Goal: Task Accomplishment & Management: Complete application form

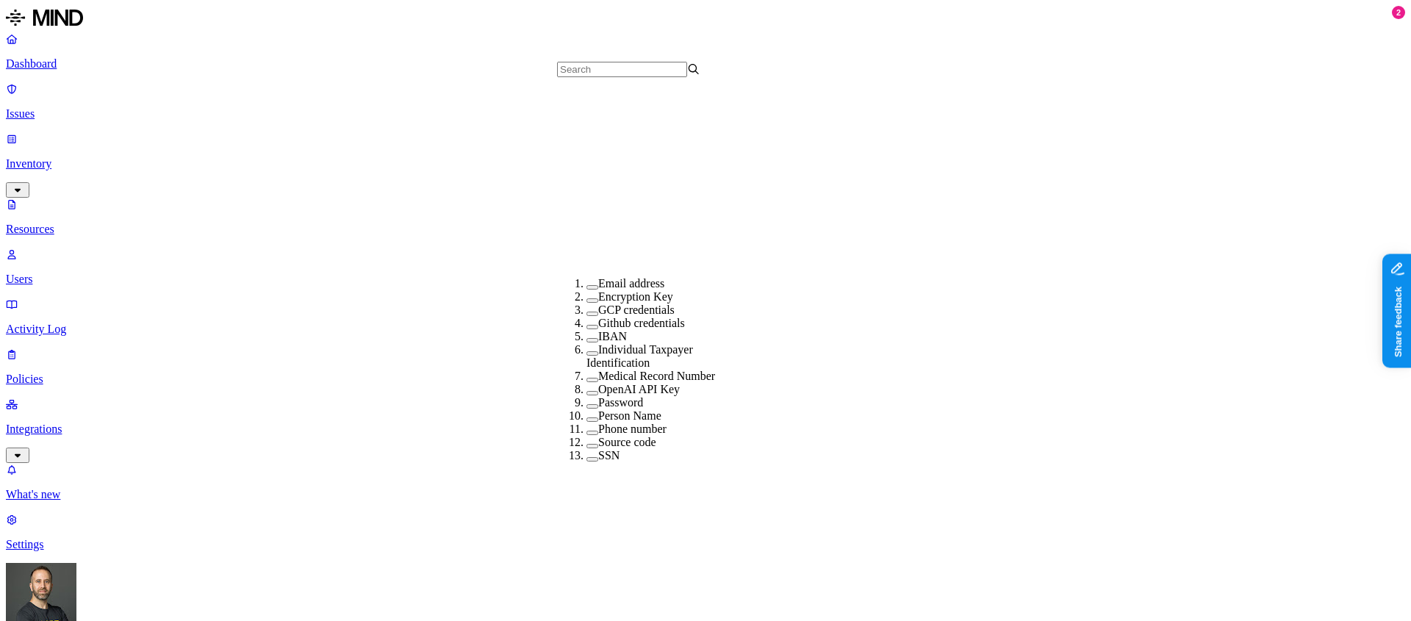
scroll to position [329, 0]
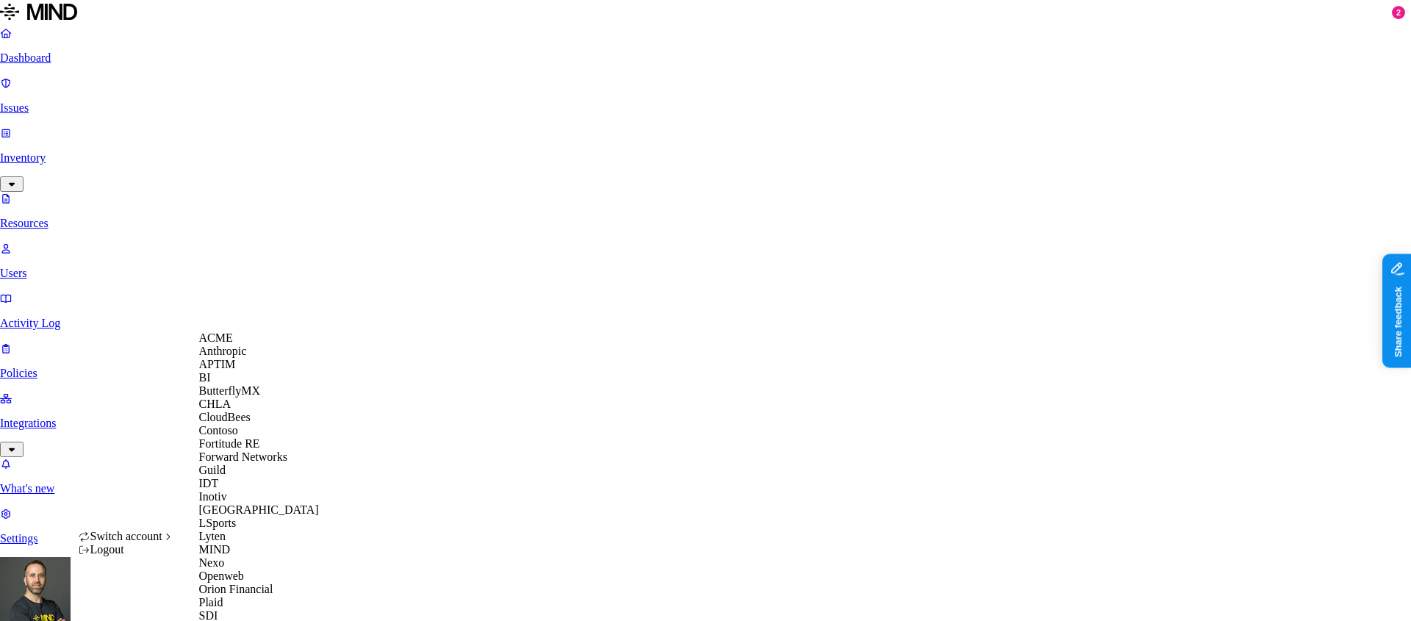
click at [284, 345] on div "ACME" at bounding box center [270, 337] width 143 height 13
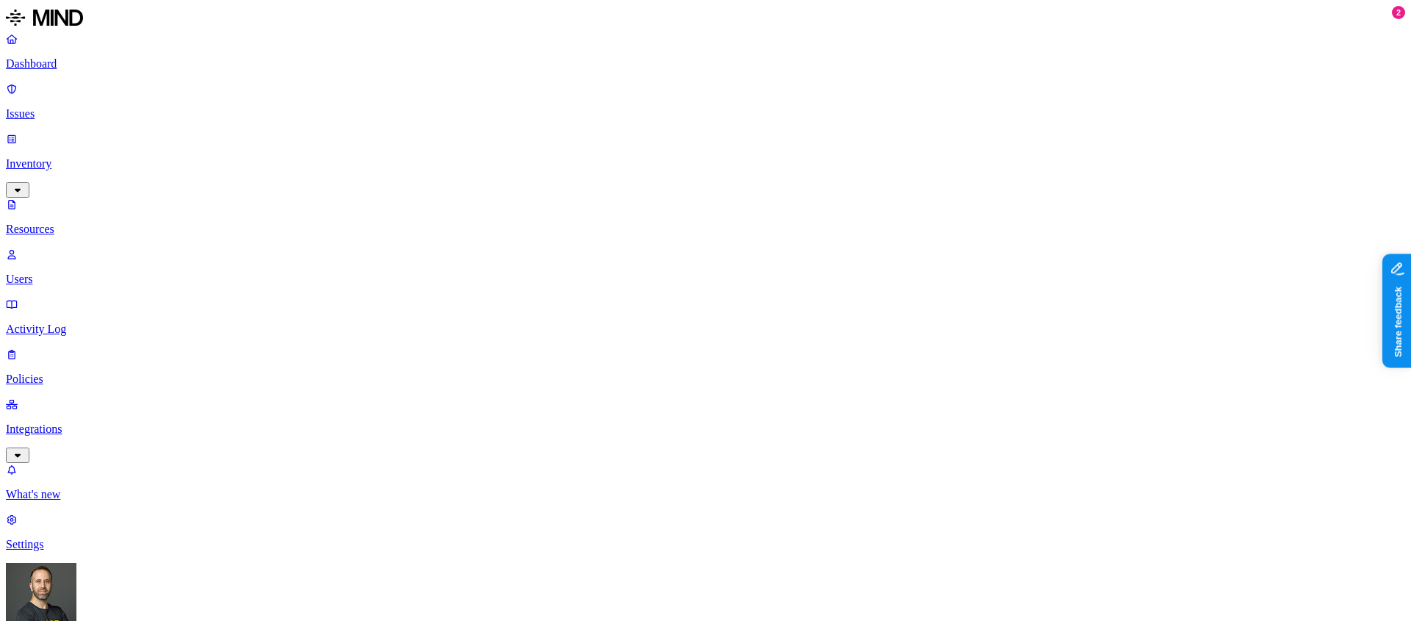
click at [62, 423] on p "Integrations" at bounding box center [705, 429] width 1399 height 13
click at [71, 488] on p "Endpoints" at bounding box center [705, 494] width 1399 height 13
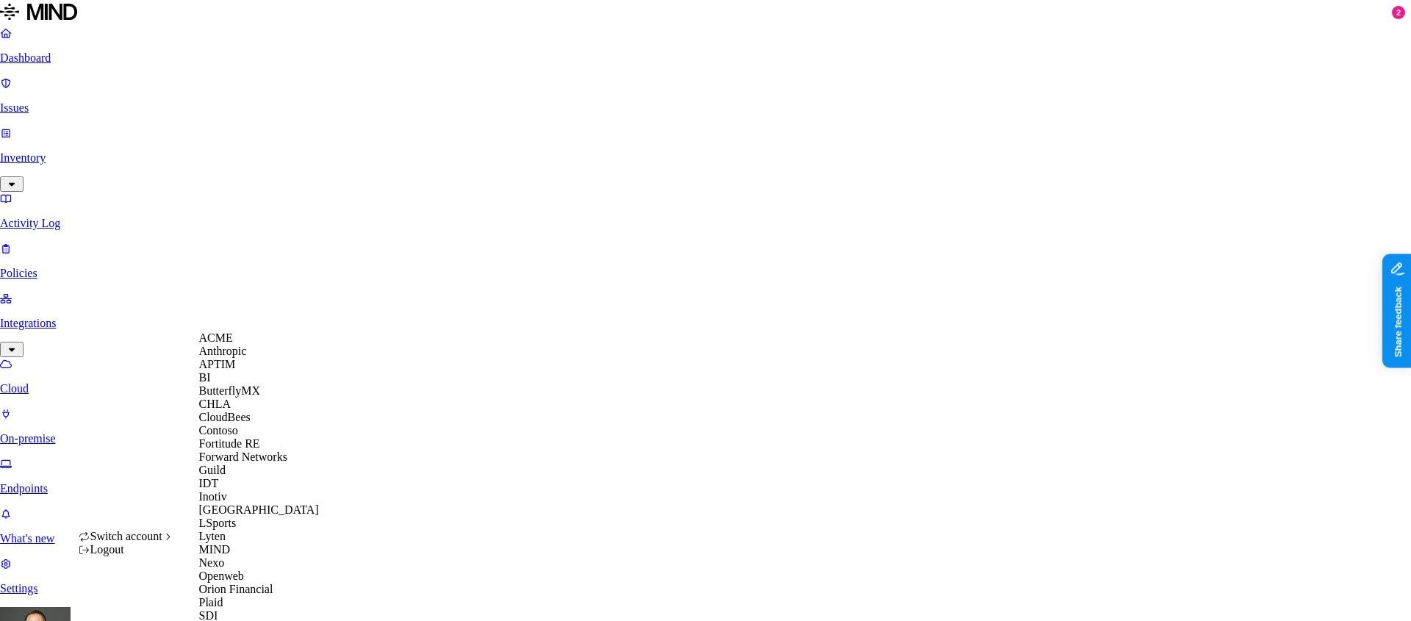
click at [245, 371] on div "APTIM" at bounding box center [270, 364] width 143 height 13
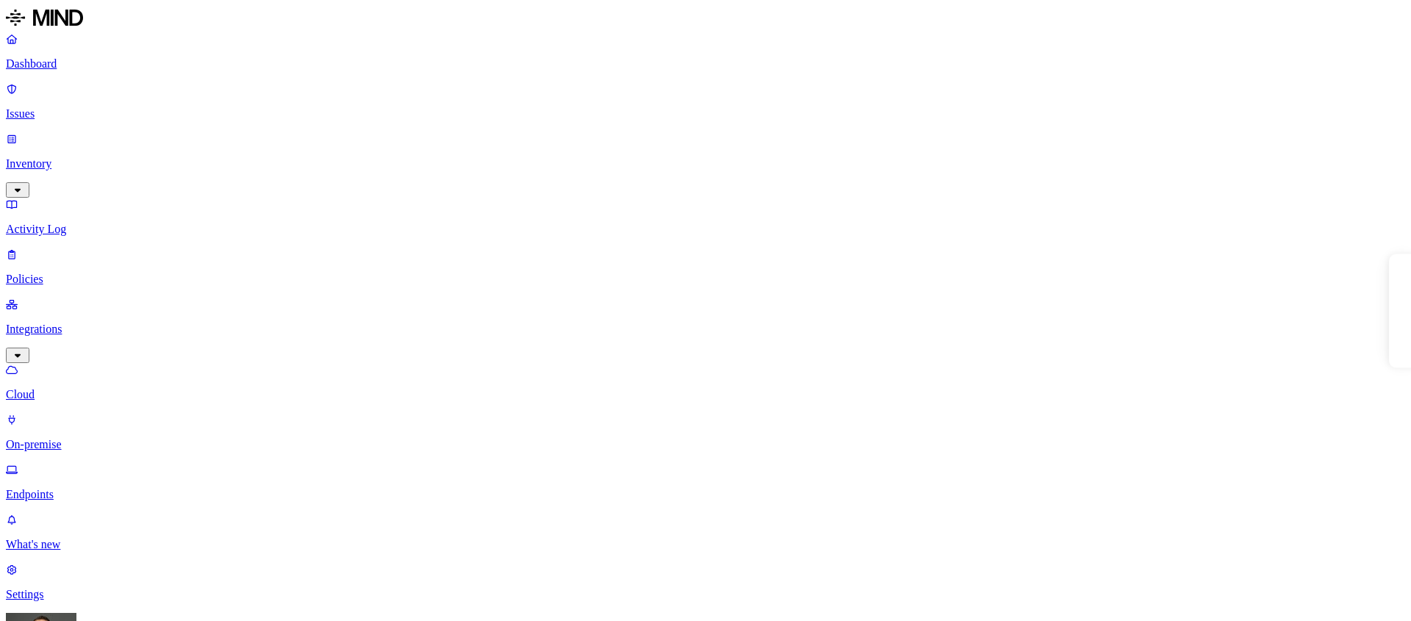
click at [57, 273] on p "Policies" at bounding box center [705, 279] width 1399 height 13
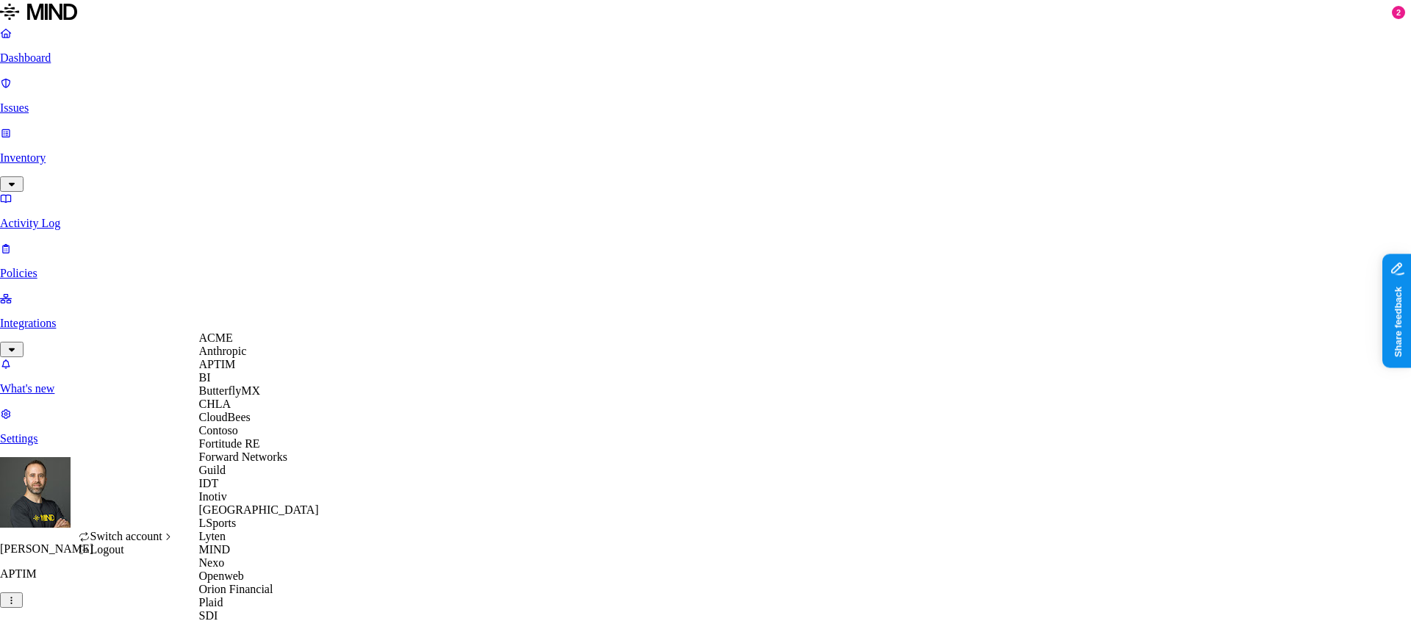
scroll to position [517, 0]
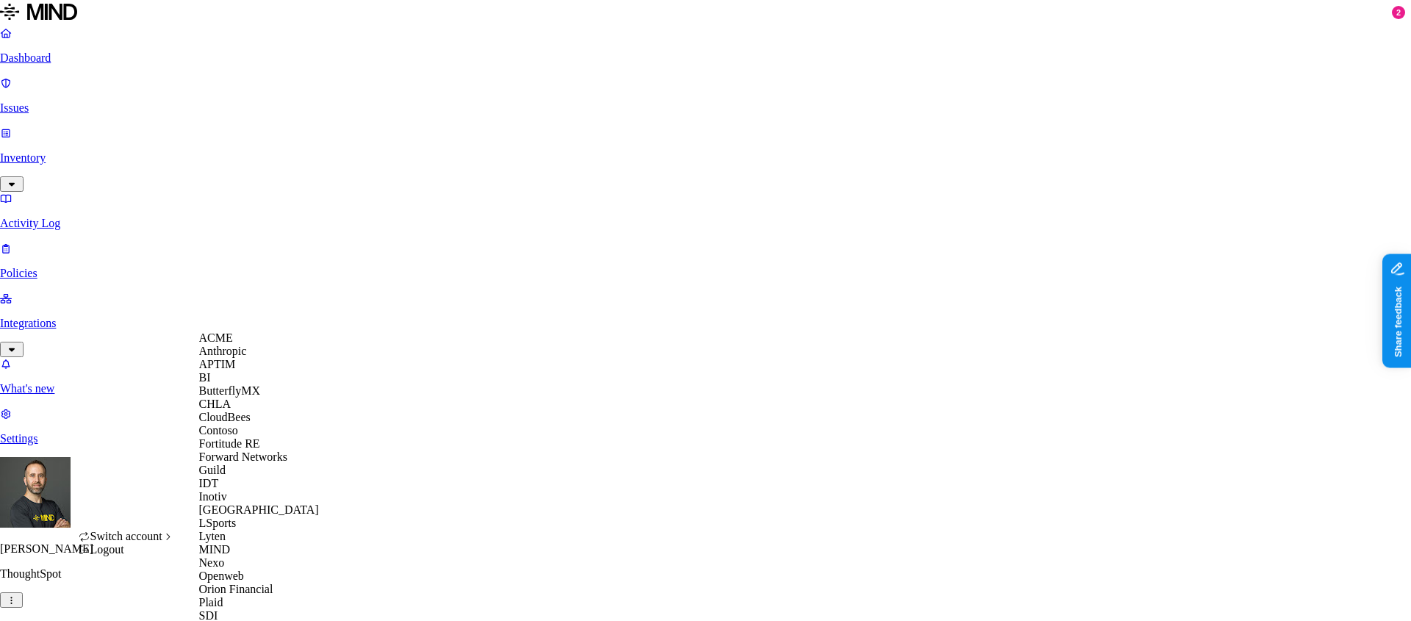
scroll to position [517, 0]
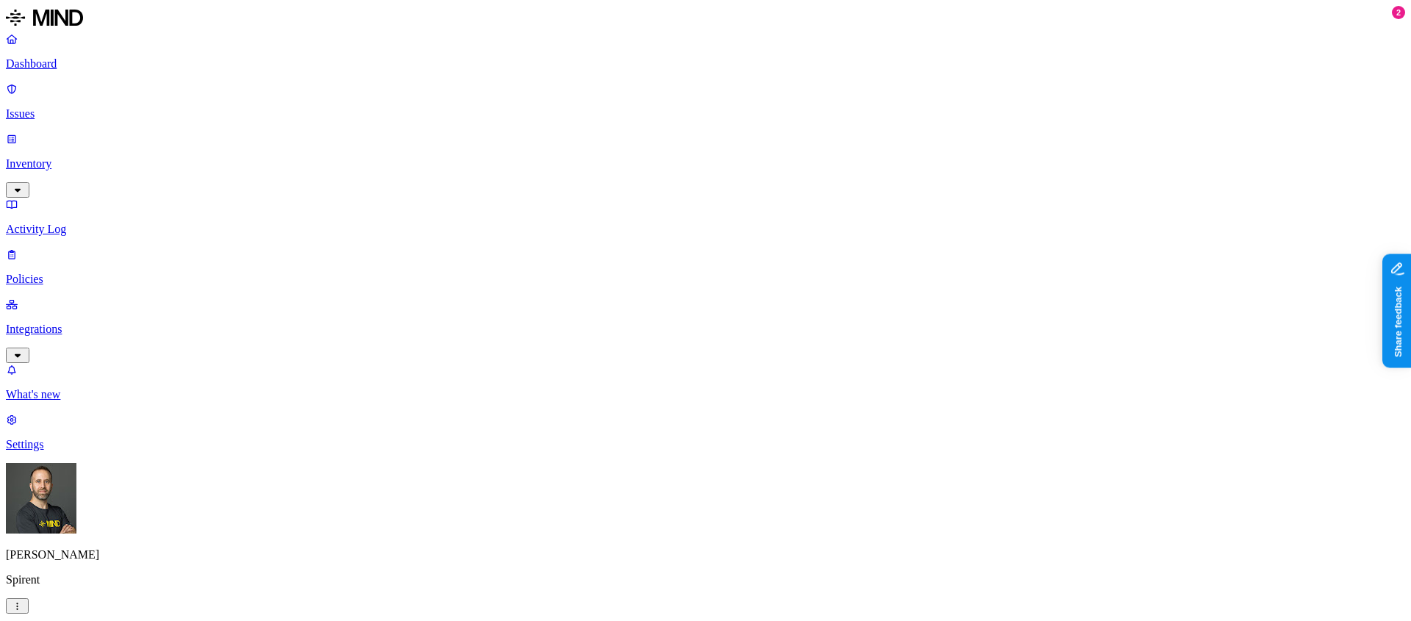
drag, startPoint x: 696, startPoint y: 81, endPoint x: 638, endPoint y: 86, distance: 58.3
drag, startPoint x: 865, startPoint y: 77, endPoint x: 765, endPoint y: 83, distance: 100.1
drag, startPoint x: 997, startPoint y: 80, endPoint x: 919, endPoint y: 87, distance: 78.2
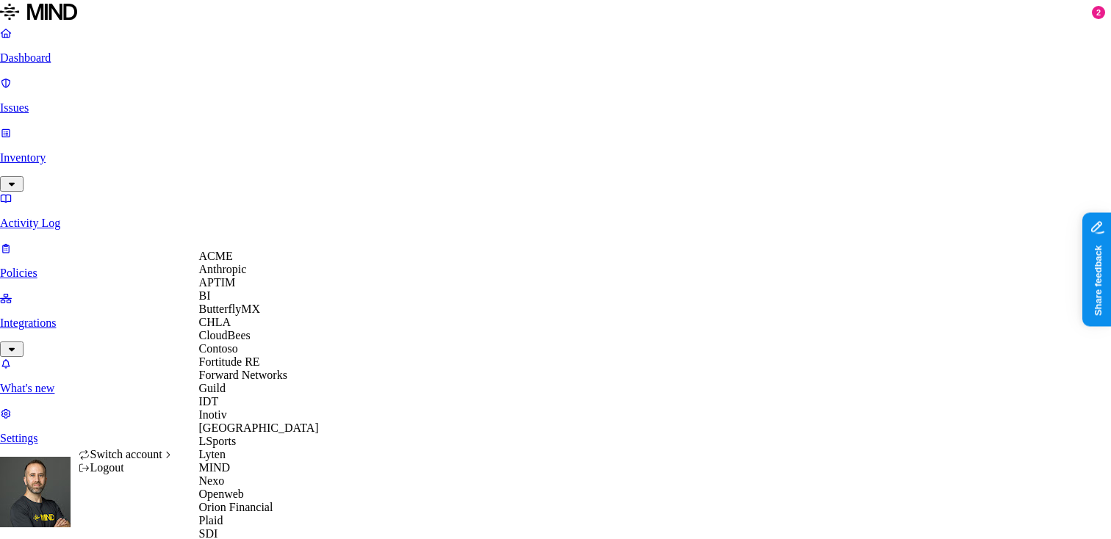
click at [245, 263] on div "ACME" at bounding box center [270, 256] width 143 height 13
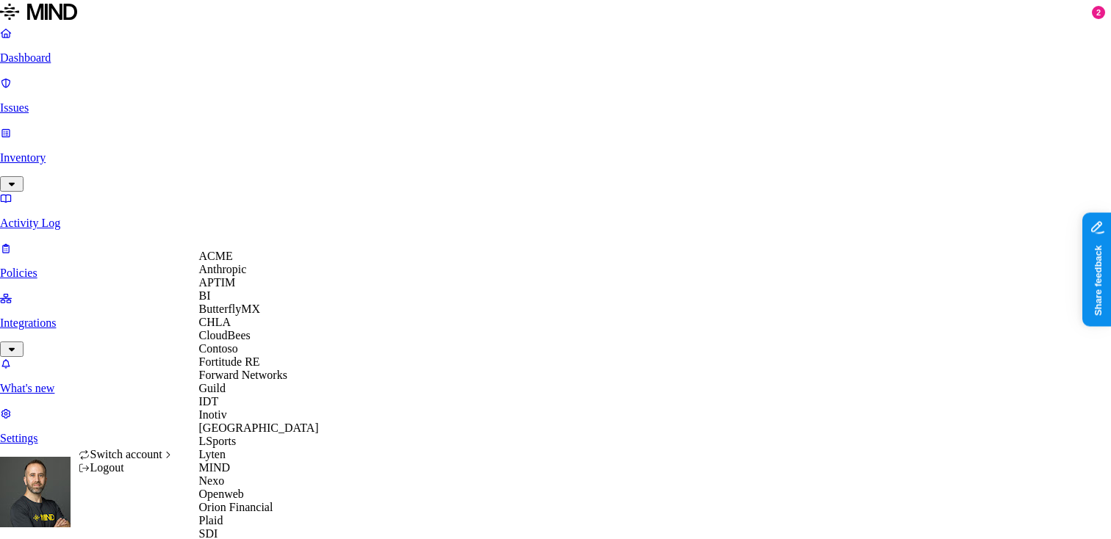
scroll to position [517, 0]
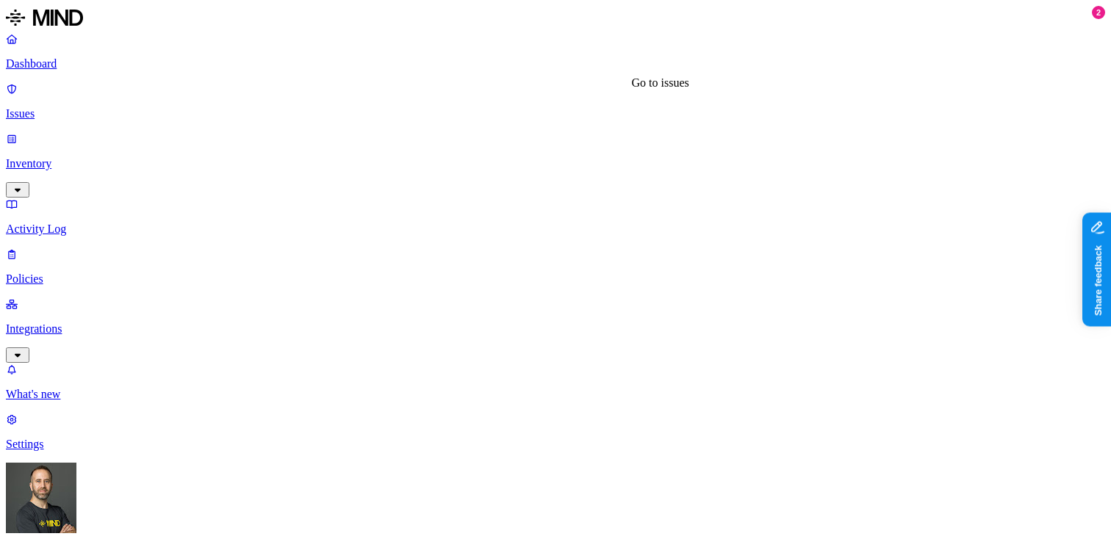
click at [389, 166] on button "button" at bounding box center [395, 163] width 12 height 15
click at [389, 143] on button "button" at bounding box center [395, 134] width 12 height 15
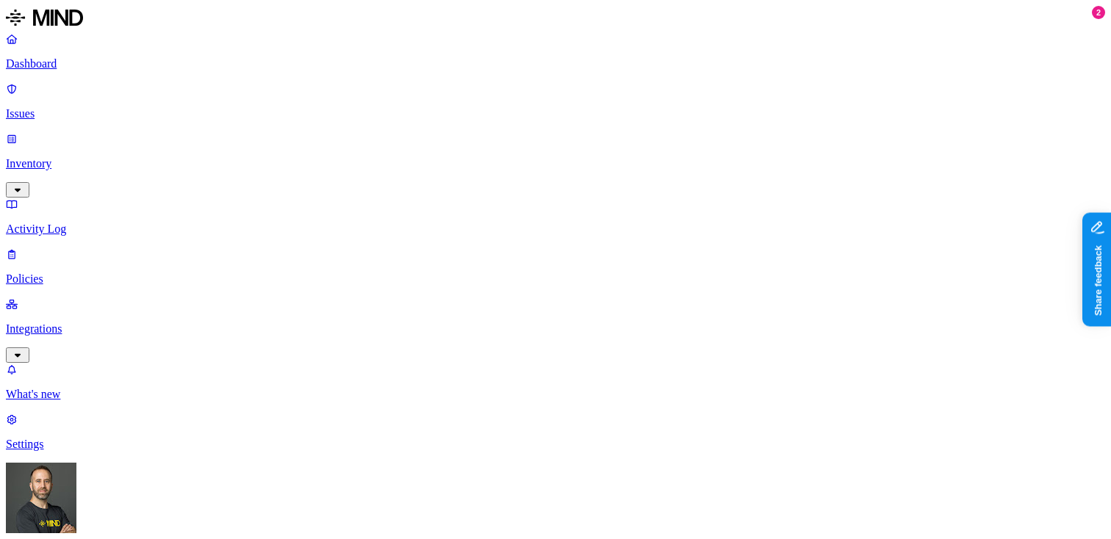
click at [91, 62] on p "Dashboard" at bounding box center [556, 63] width 1100 height 13
click at [139, 132] on link "Inventory" at bounding box center [556, 163] width 1100 height 63
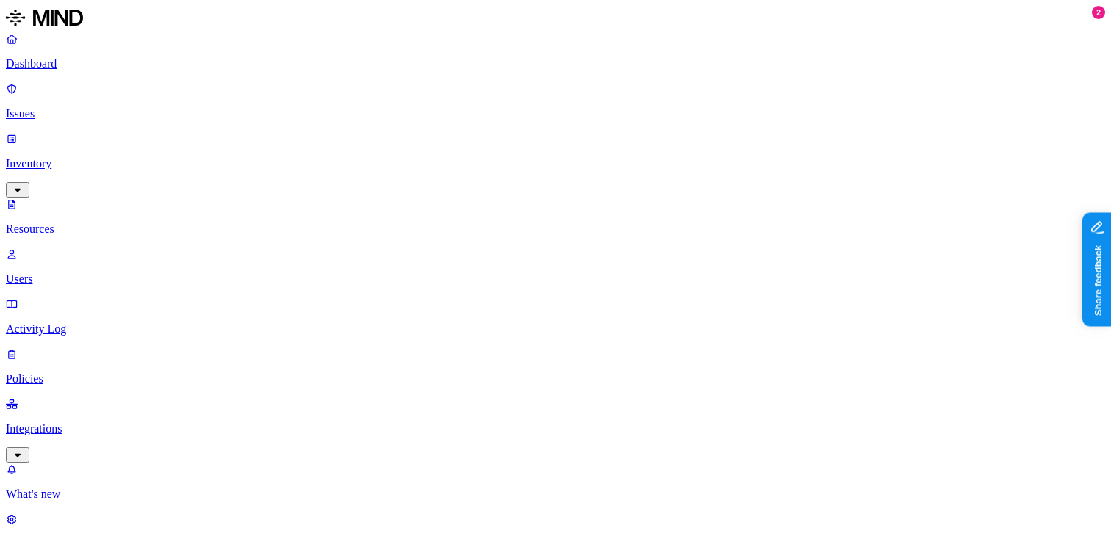
click at [121, 71] on link "Dashboard" at bounding box center [556, 51] width 1100 height 38
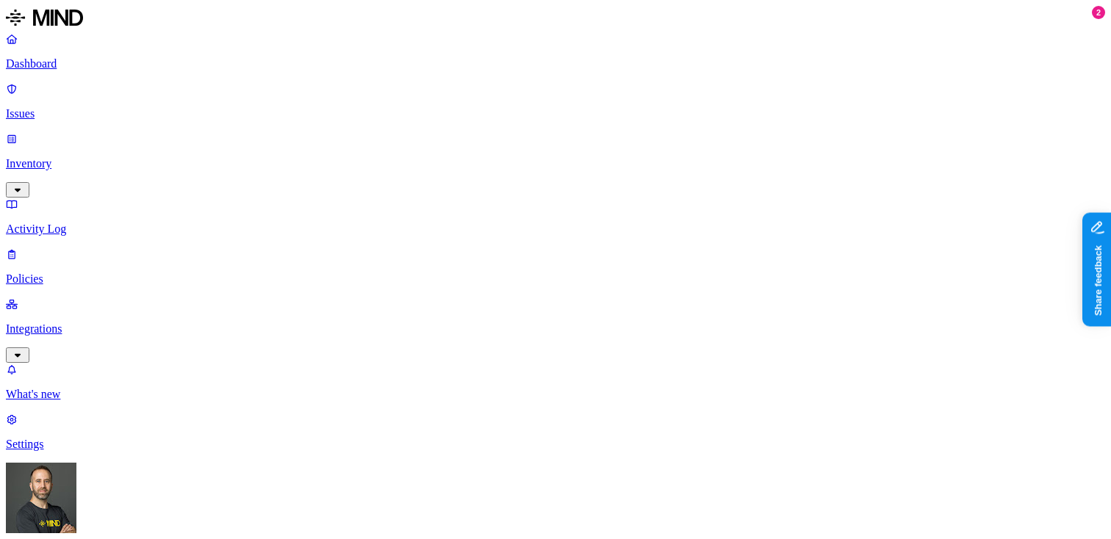
click at [24, 185] on icon "button" at bounding box center [18, 190] width 12 height 10
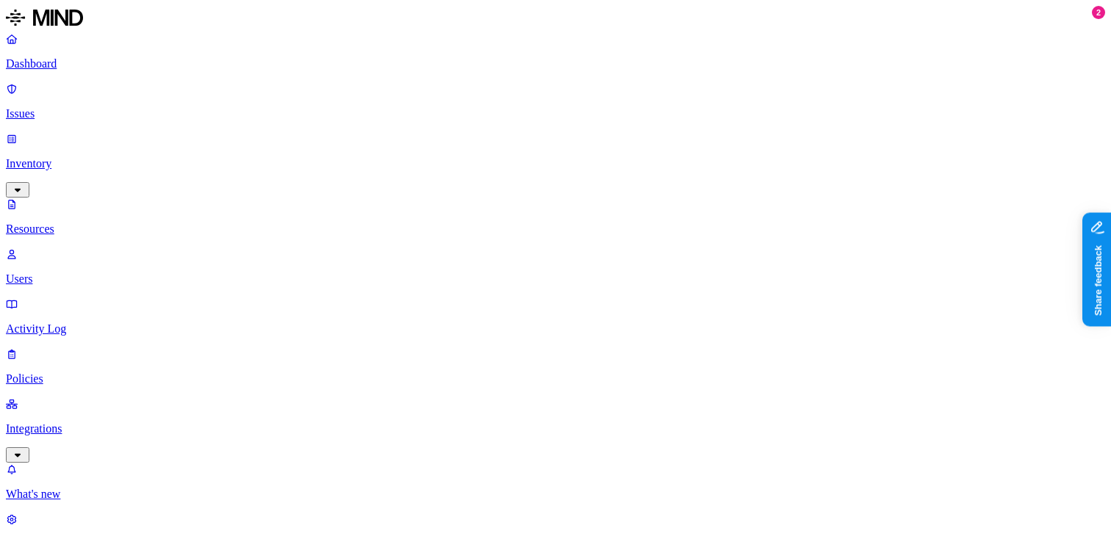
click at [54, 71] on p "Dashboard" at bounding box center [556, 63] width 1100 height 13
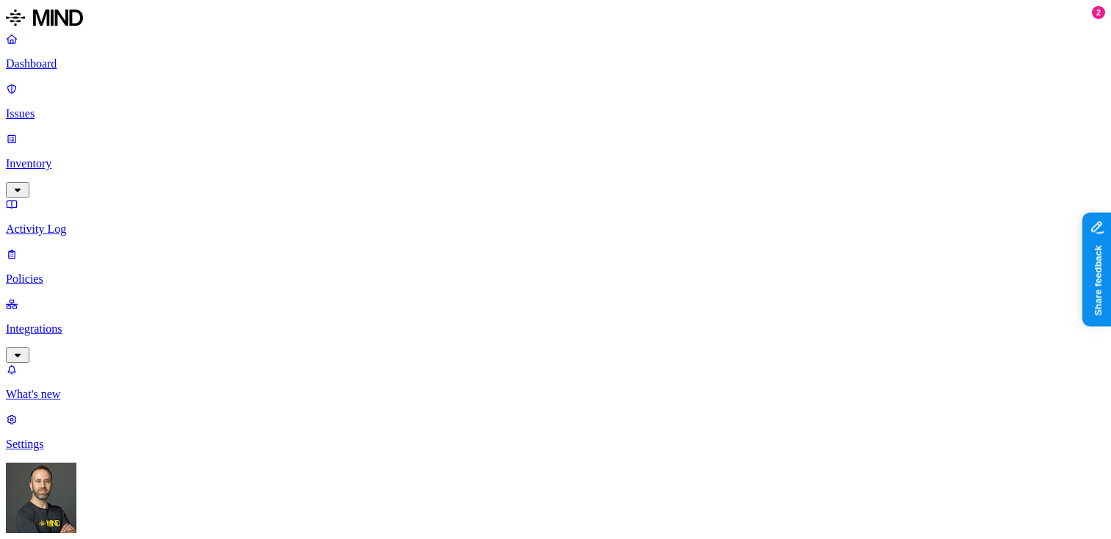
click at [65, 157] on p "Inventory" at bounding box center [556, 163] width 1100 height 13
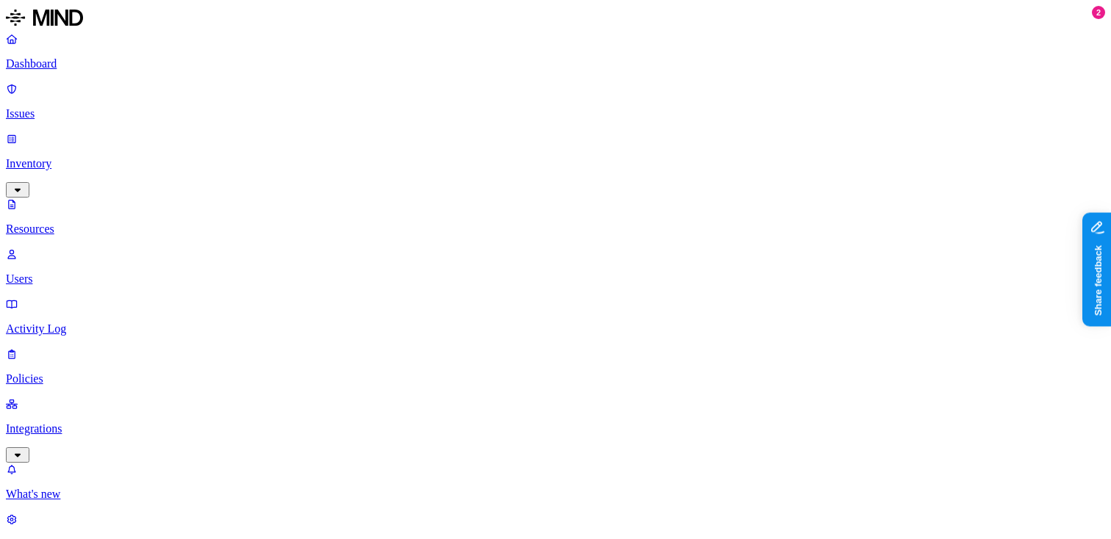
click at [81, 65] on p "Dashboard" at bounding box center [556, 63] width 1100 height 13
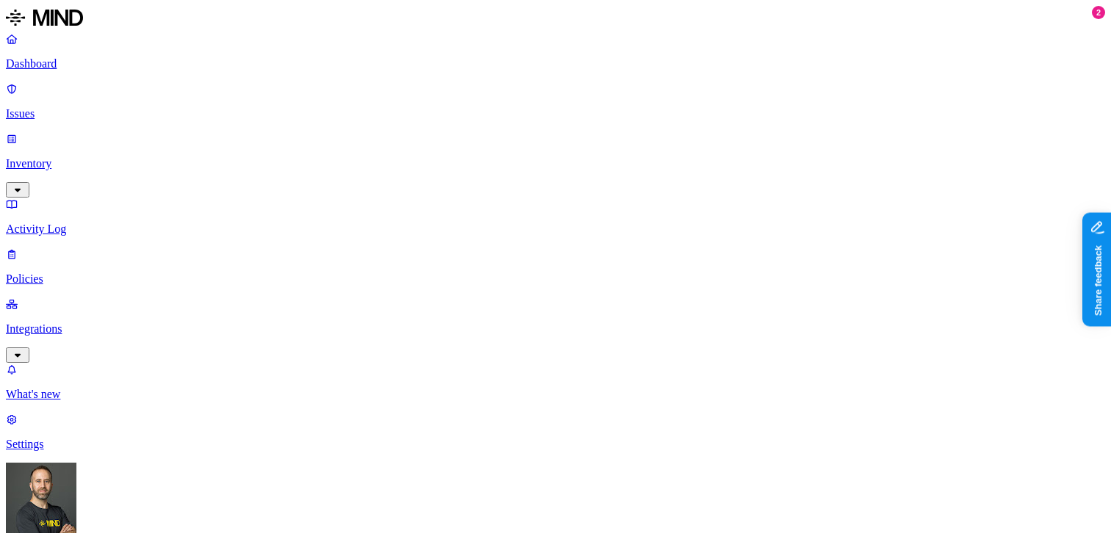
click at [88, 273] on p "Policies" at bounding box center [556, 279] width 1100 height 13
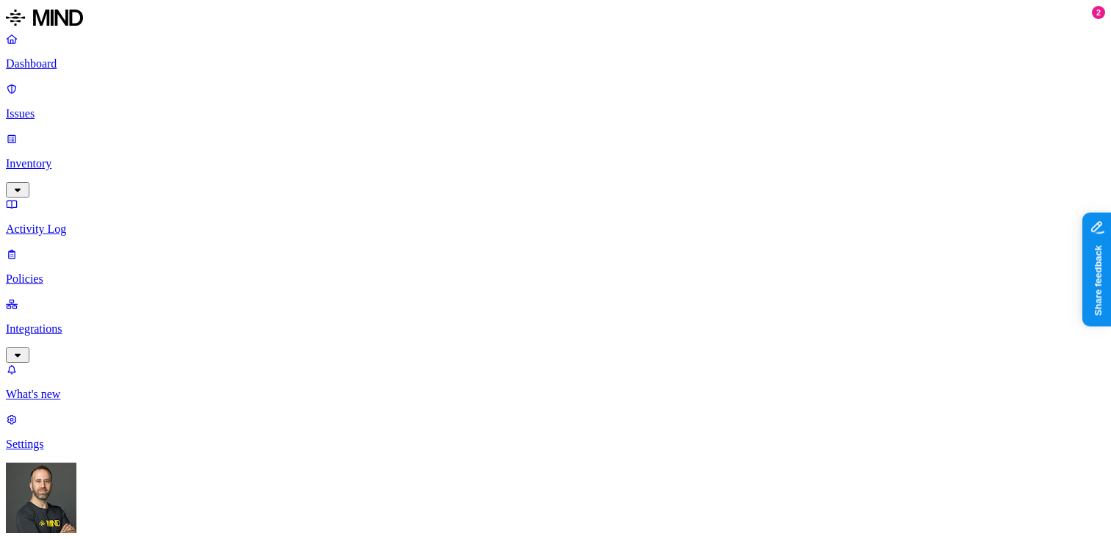
type input "secret"
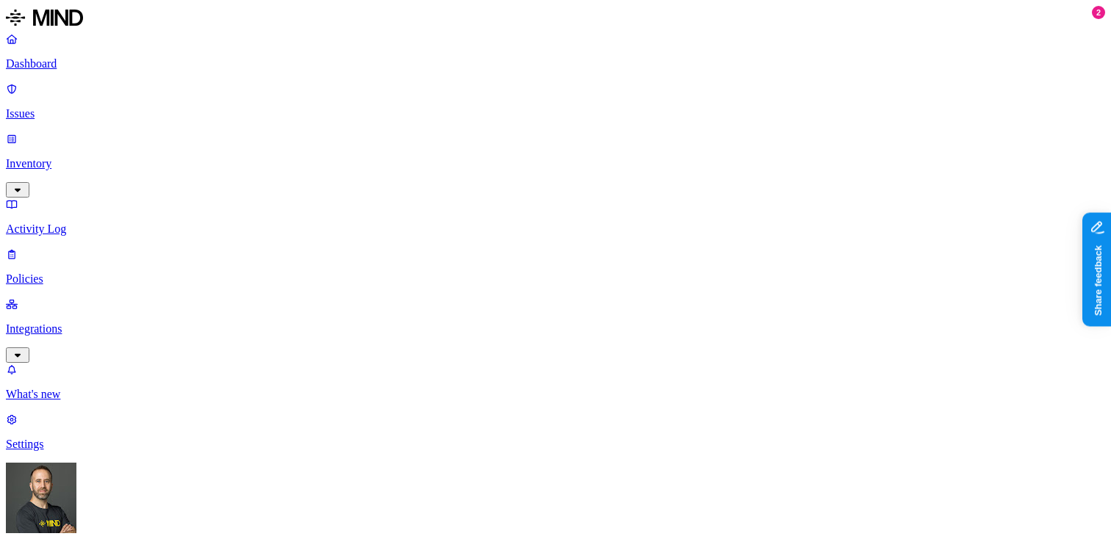
click at [131, 248] on link "Policies" at bounding box center [556, 267] width 1100 height 38
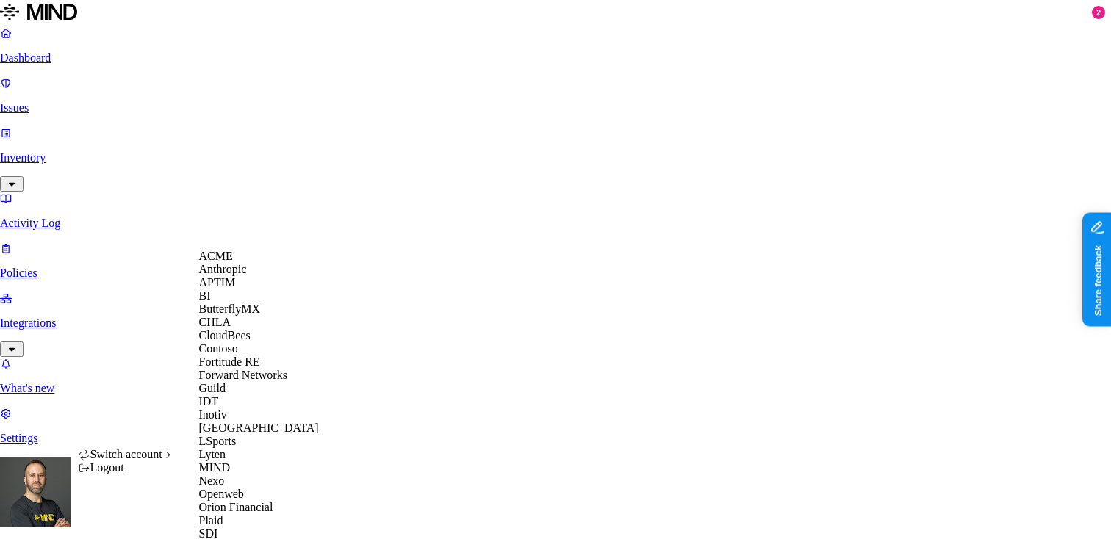
click at [255, 263] on div "ACME" at bounding box center [270, 256] width 143 height 13
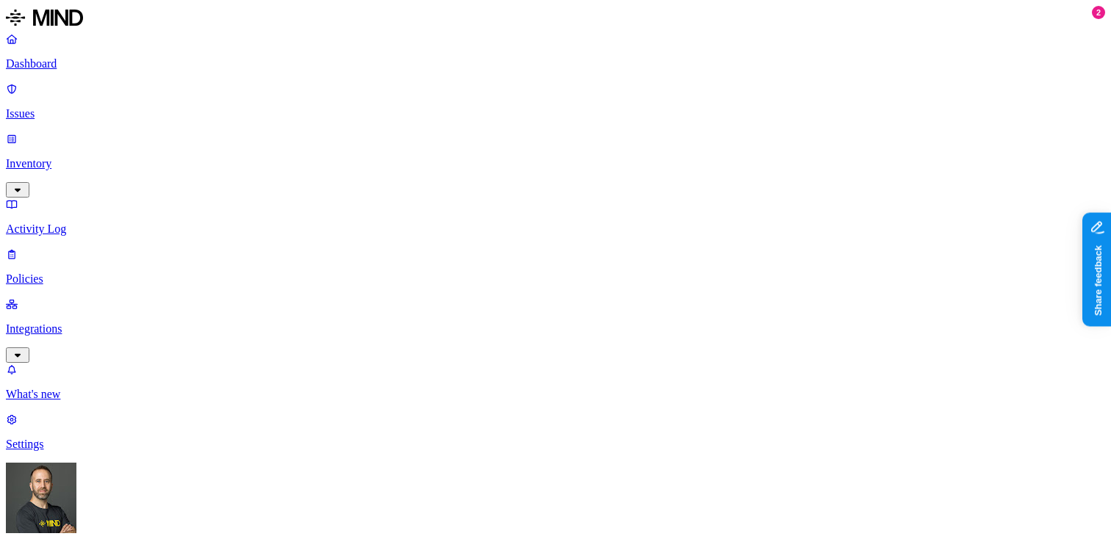
click at [88, 157] on p "Inventory" at bounding box center [556, 163] width 1100 height 13
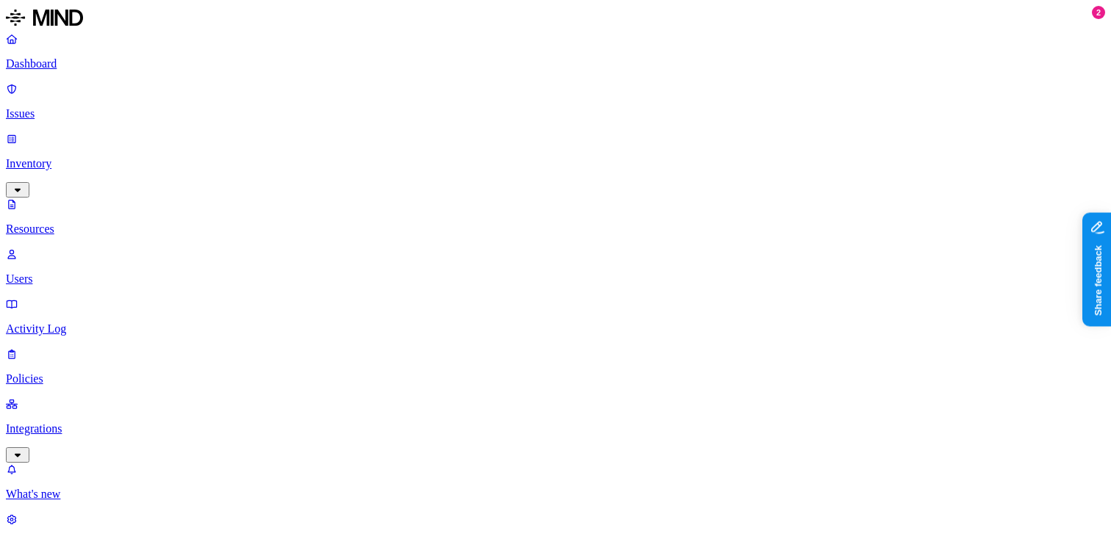
click at [76, 63] on p "Dashboard" at bounding box center [556, 63] width 1100 height 13
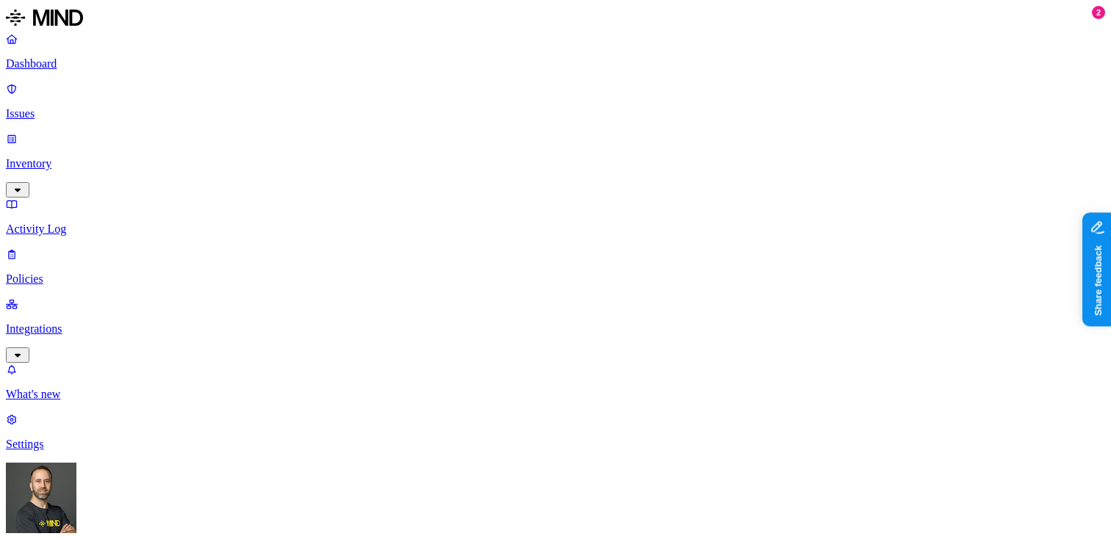
click at [73, 273] on p "Policies" at bounding box center [556, 279] width 1100 height 13
click at [90, 323] on p "Integrations" at bounding box center [556, 329] width 1100 height 13
click at [82, 488] on p "Endpoints" at bounding box center [556, 494] width 1100 height 13
